Goal: Information Seeking & Learning: Learn about a topic

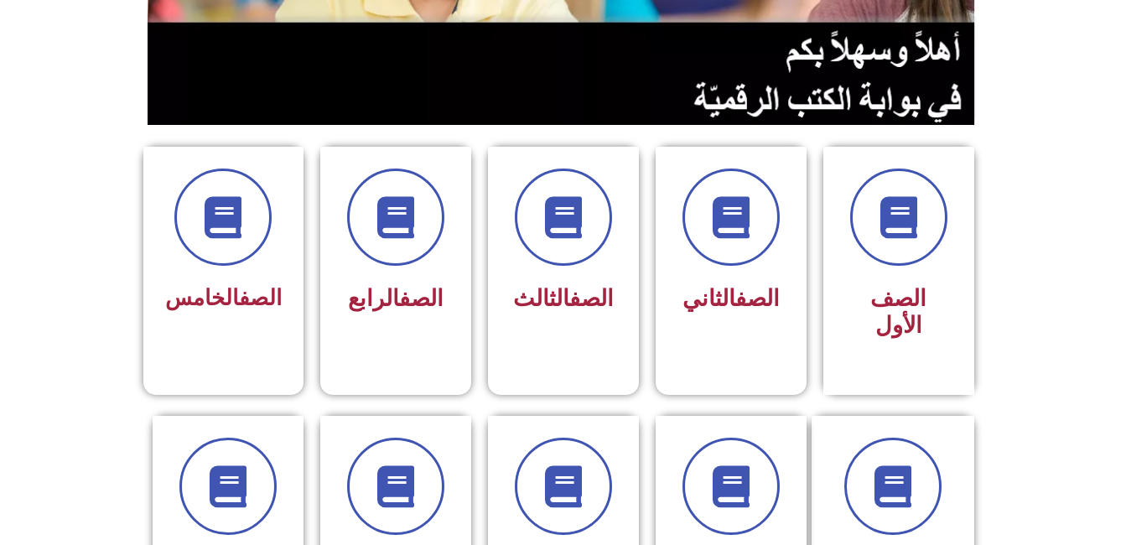
scroll to position [330, 0]
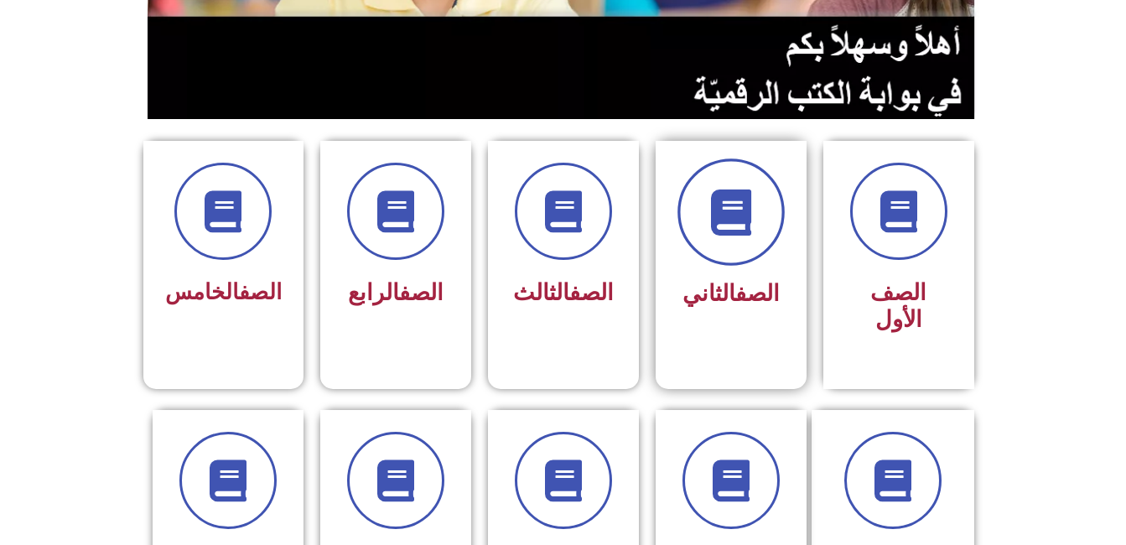
click at [718, 195] on icon at bounding box center [731, 212] width 46 height 46
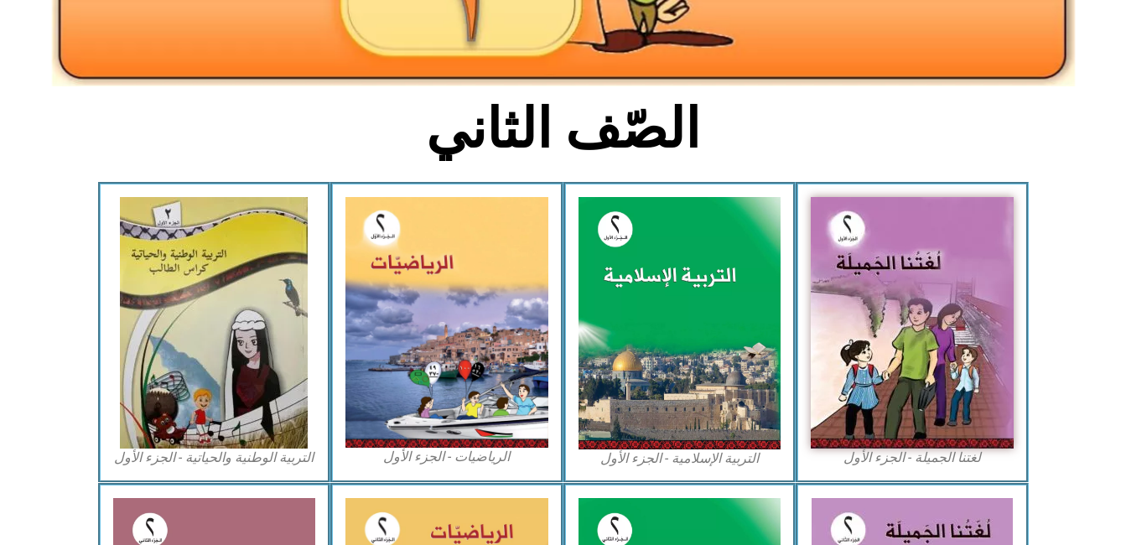
scroll to position [357, 0]
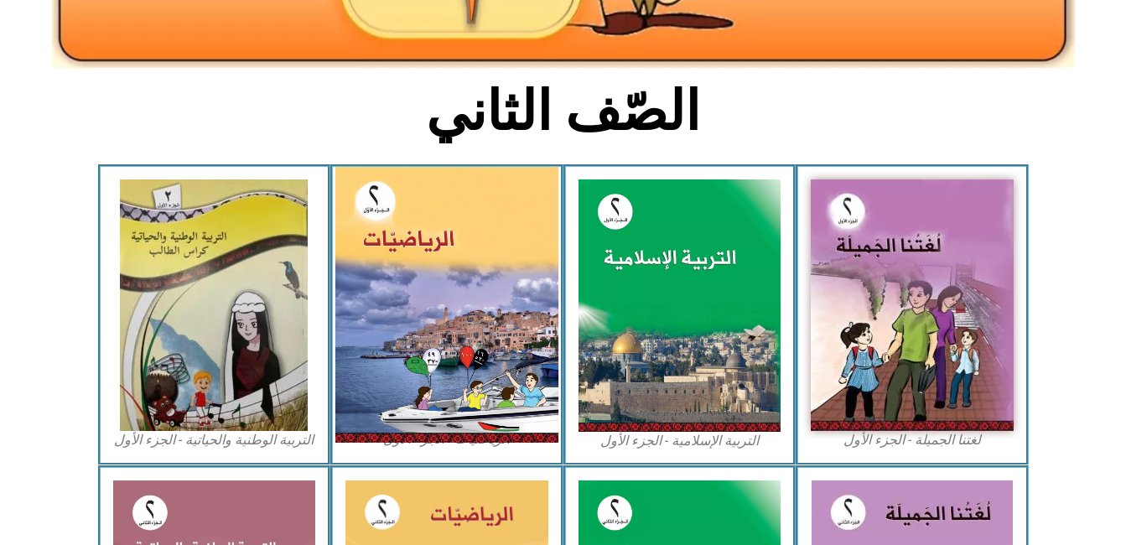
click at [503, 243] on img at bounding box center [446, 305] width 223 height 276
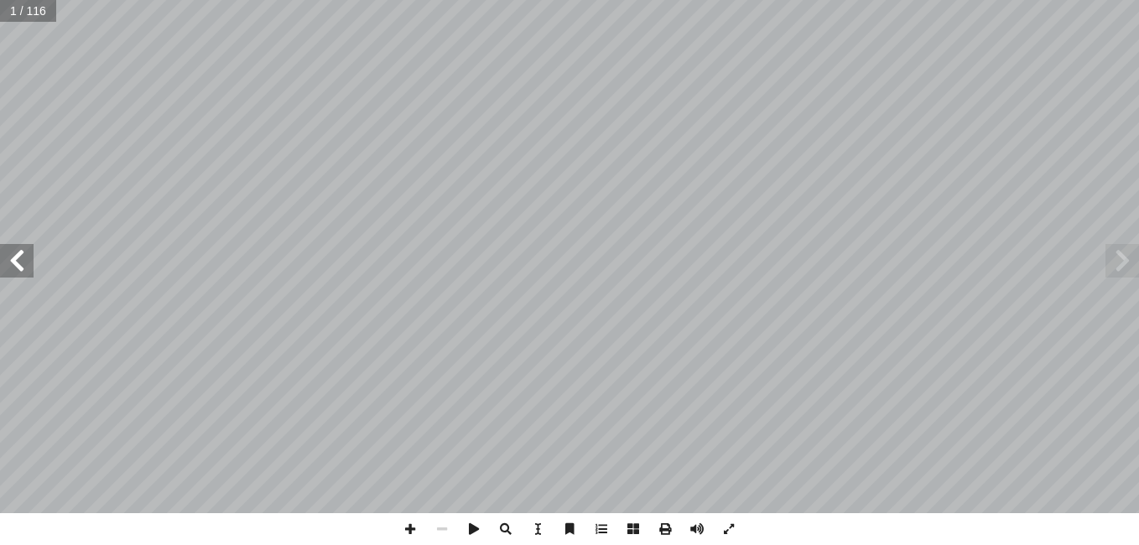
click at [16, 267] on span at bounding box center [17, 261] width 34 height 34
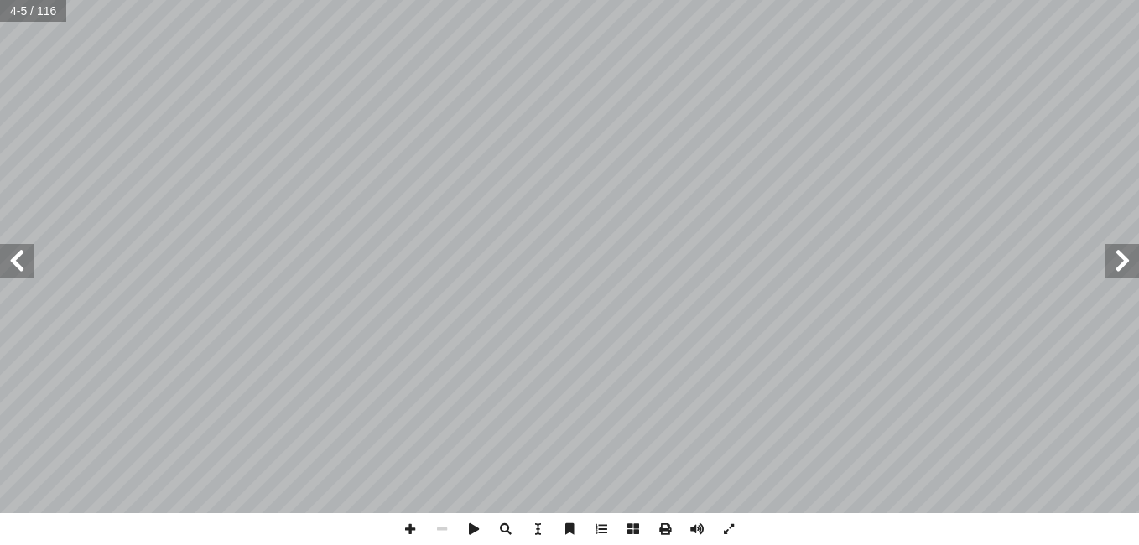
click at [16, 267] on span at bounding box center [17, 261] width 34 height 34
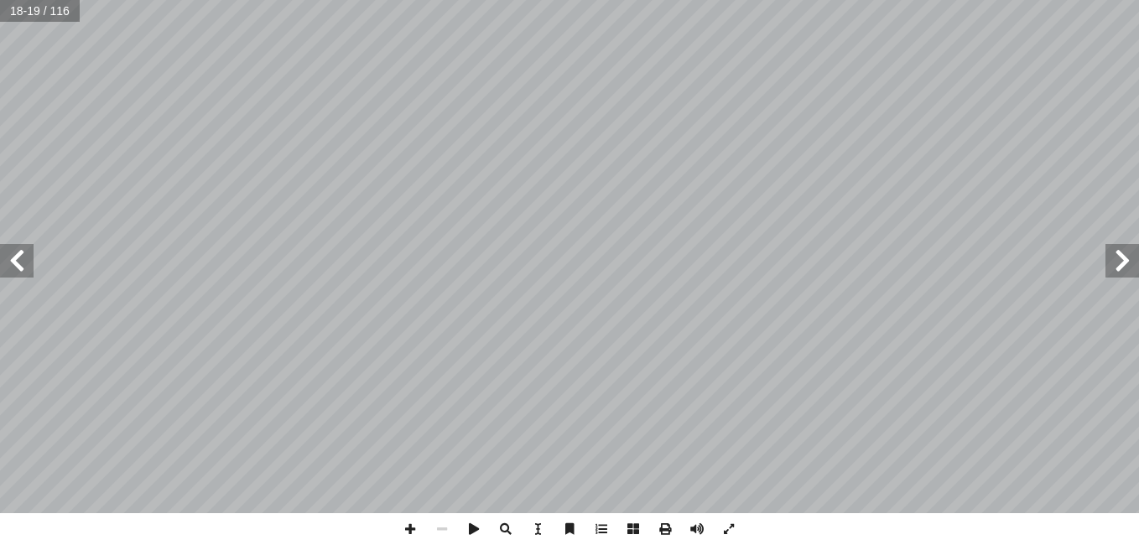
click at [16, 267] on span at bounding box center [17, 261] width 34 height 34
click at [408, 532] on span at bounding box center [410, 529] width 32 height 32
click at [441, 527] on span at bounding box center [442, 529] width 32 height 32
click at [409, 534] on span at bounding box center [410, 529] width 32 height 32
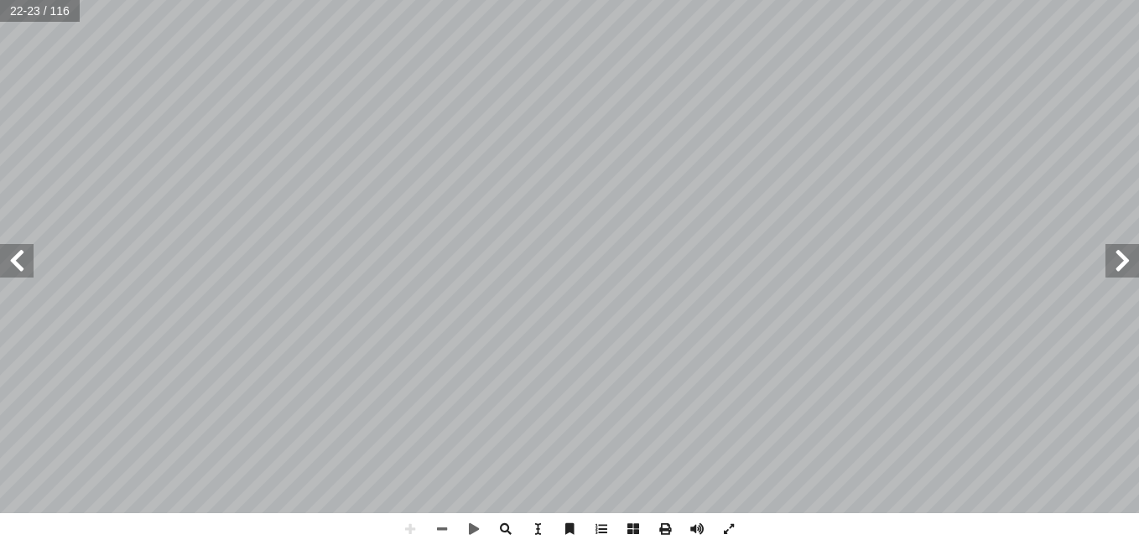
click at [921, 153] on html "الصفحة الرئيسية الصف الأول الصف الثاني الصف الثالث الصف الرابع الصف الخامس الصف…" at bounding box center [569, 76] width 1139 height 153
click at [849, 153] on html "الصفحة الرئيسية الصف الأول الصف الثاني الصف الثالث الصف الرابع الصف الخامس الصف…" at bounding box center [569, 76] width 1139 height 153
